Goal: Information Seeking & Learning: Learn about a topic

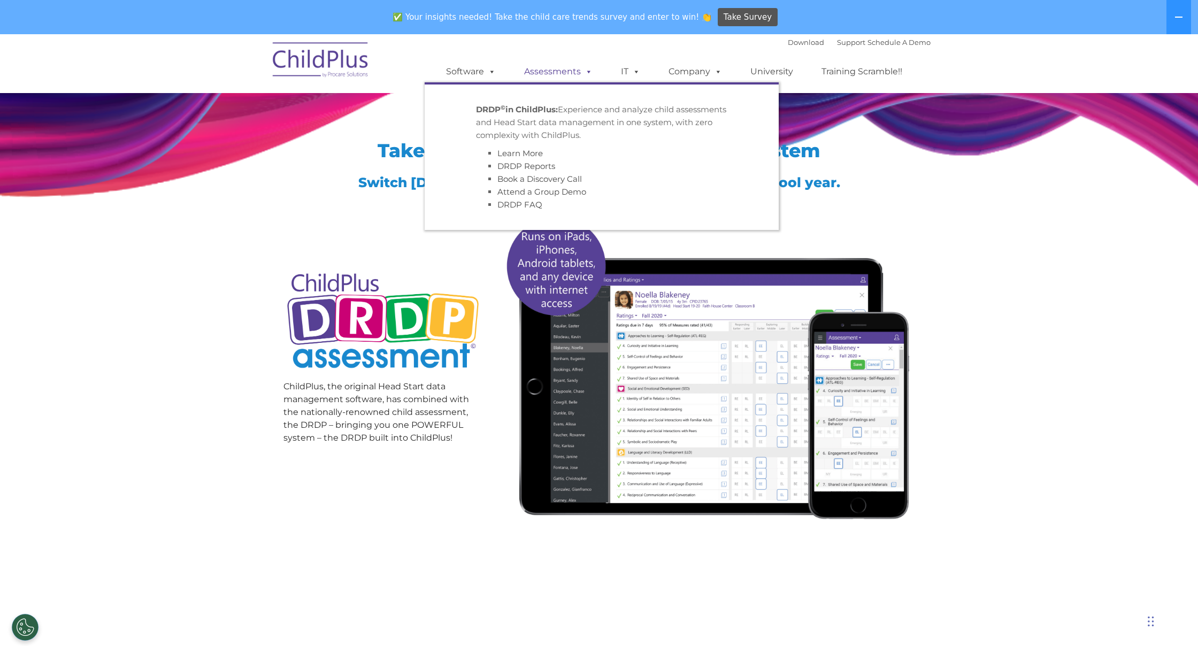
click at [539, 72] on link "Assessments" at bounding box center [559, 71] width 90 height 21
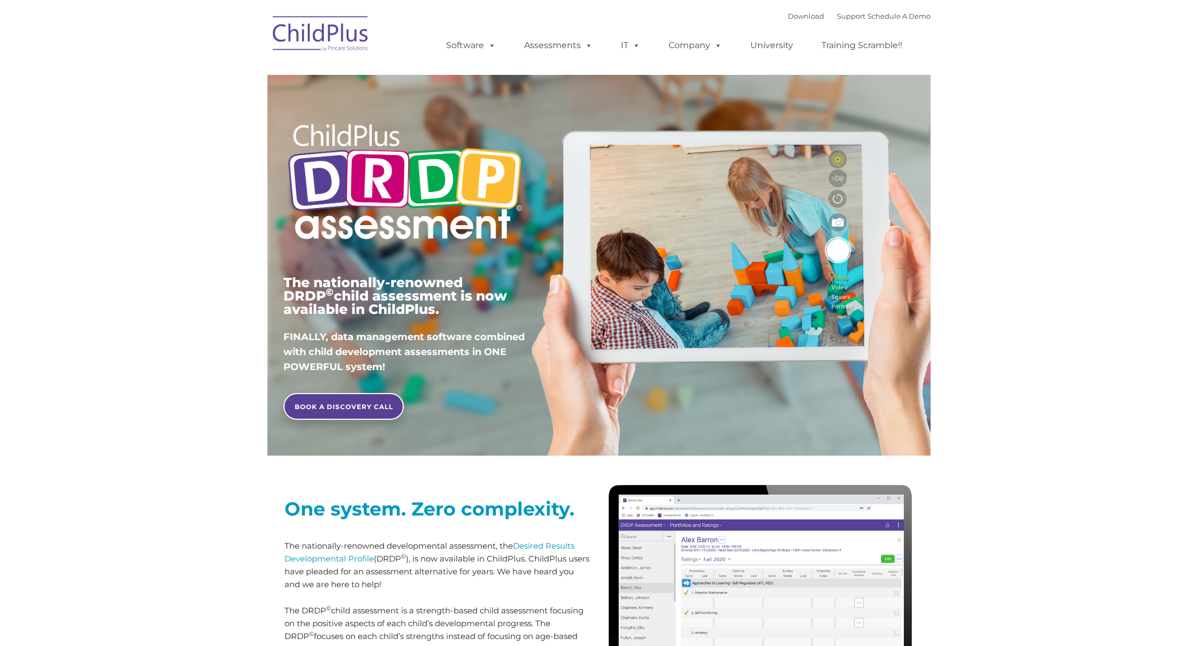
type input ""
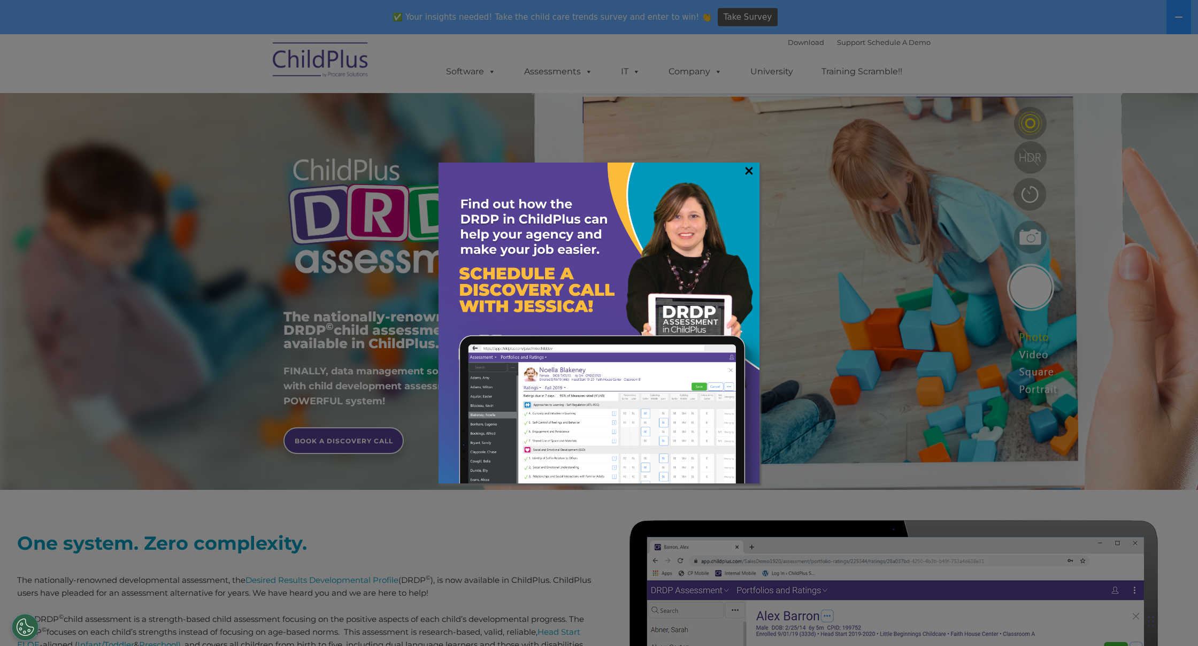
click at [748, 172] on link "×" at bounding box center [749, 170] width 12 height 11
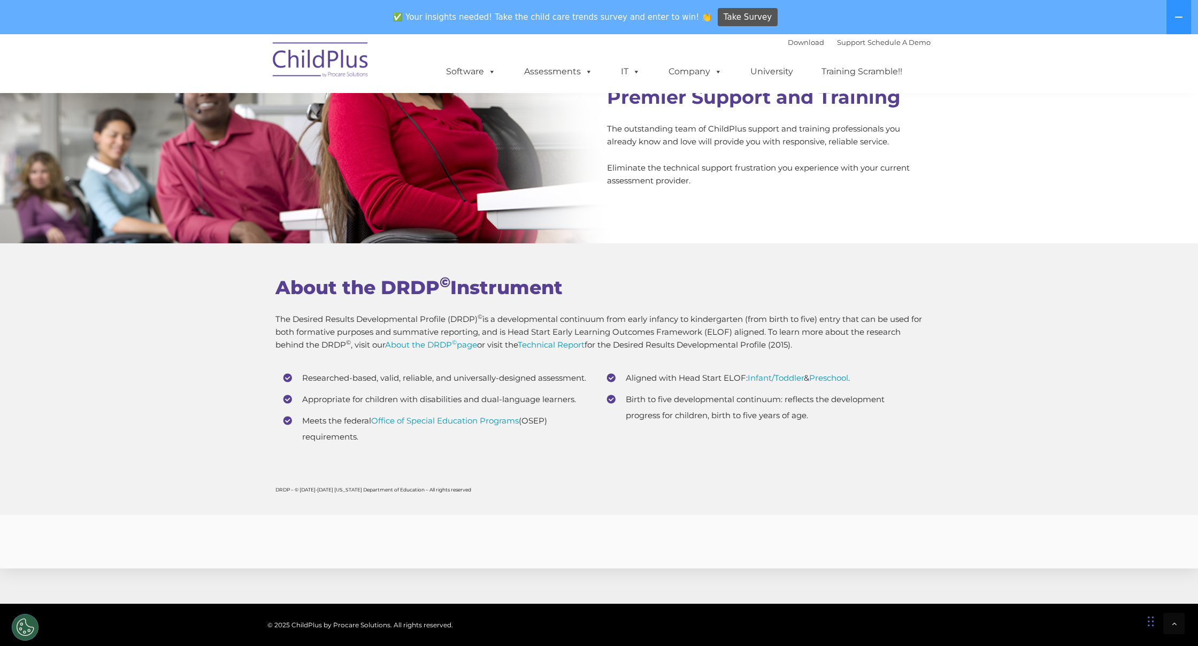
scroll to position [3985, 0]
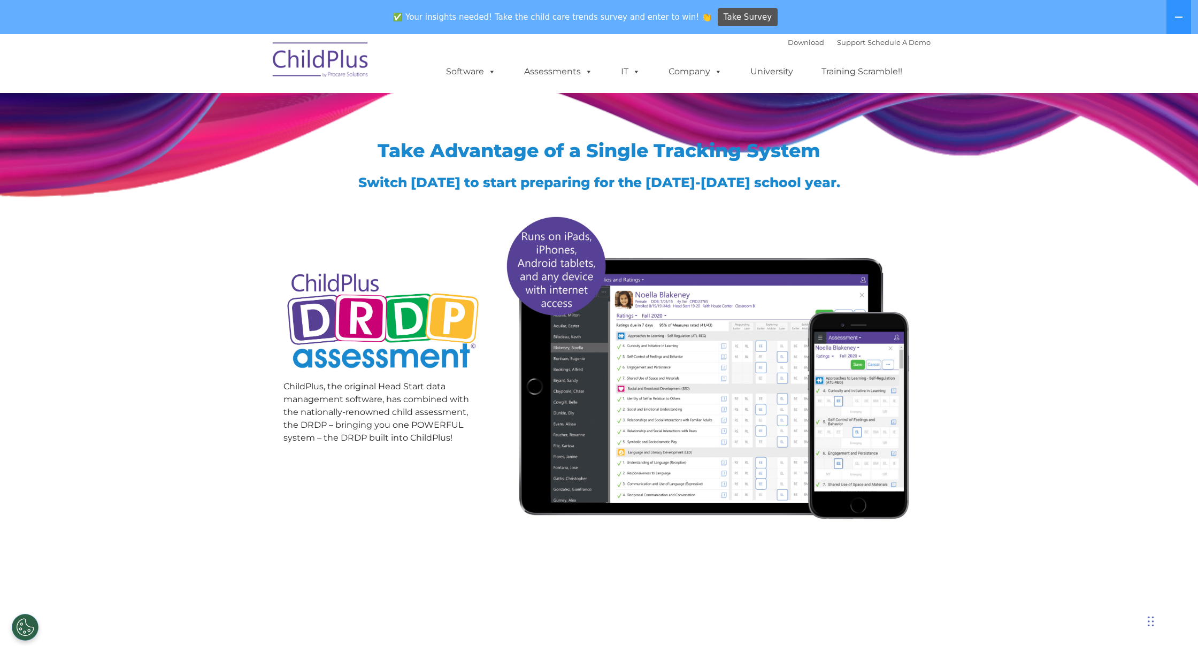
scroll to position [1, 0]
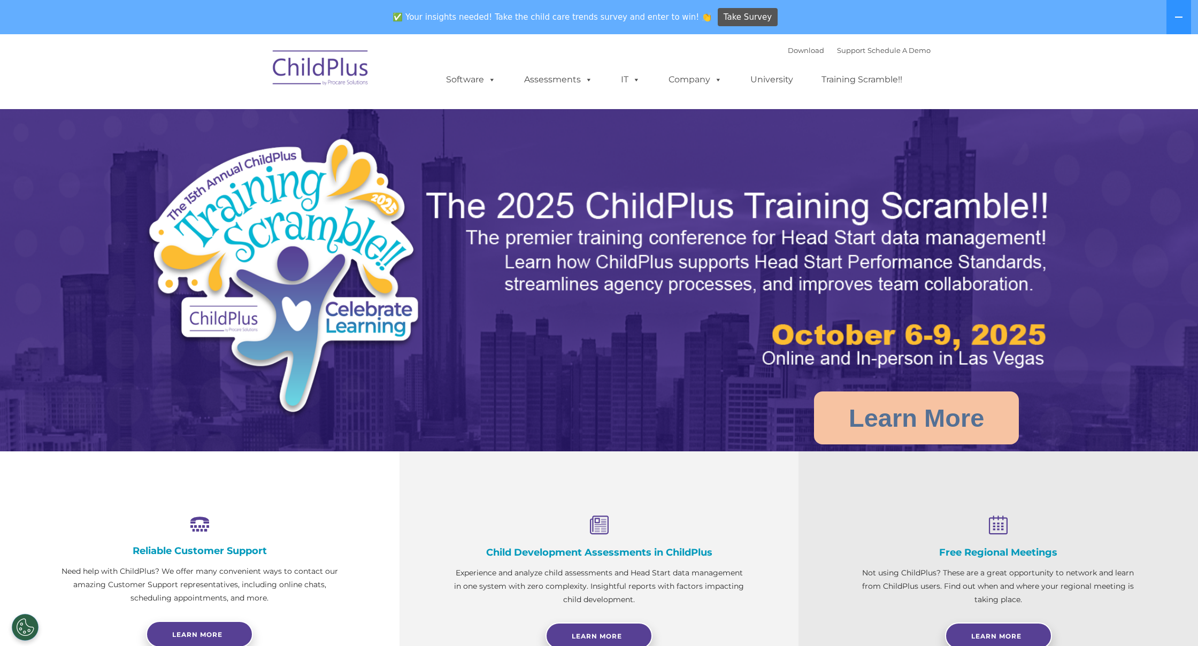
select select "MEDIUM"
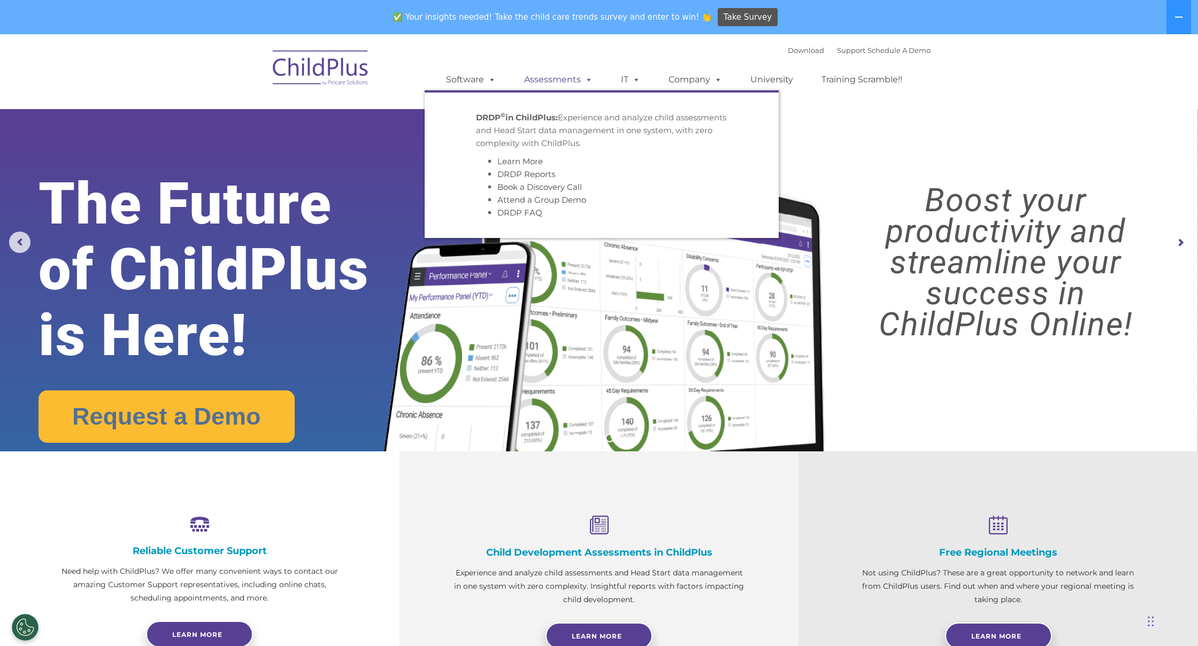
click at [562, 79] on link "Assessments" at bounding box center [559, 79] width 90 height 21
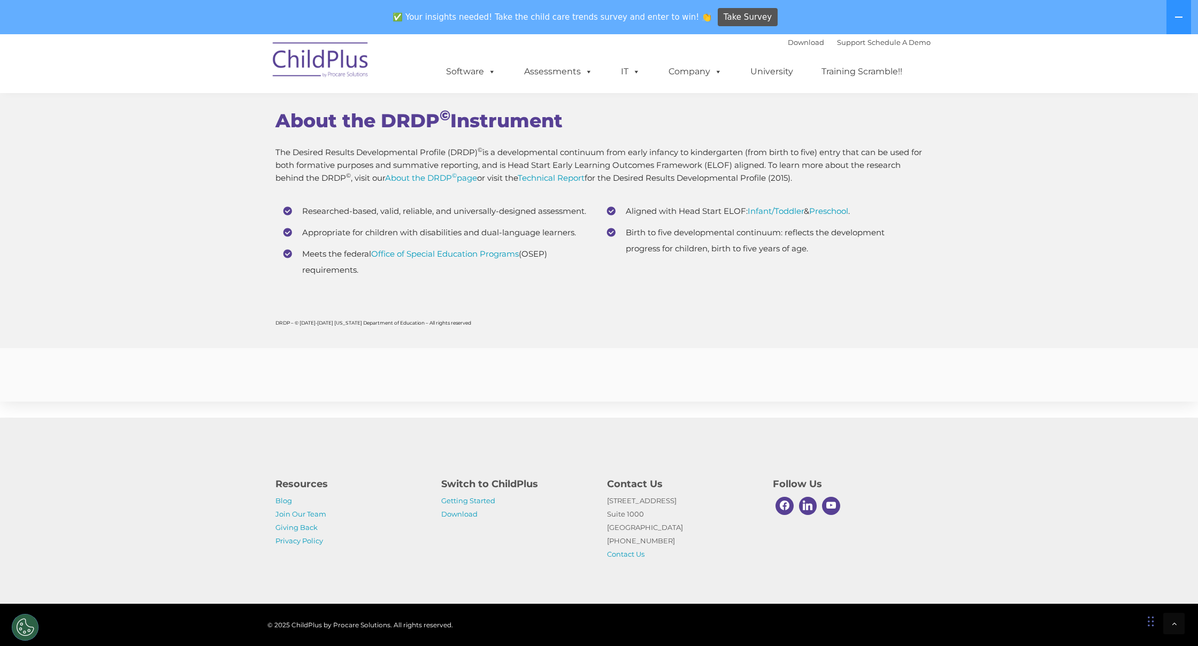
scroll to position [4139, 0]
click at [453, 516] on link "Download" at bounding box center [459, 514] width 36 height 9
